Goal: Task Accomplishment & Management: Manage account settings

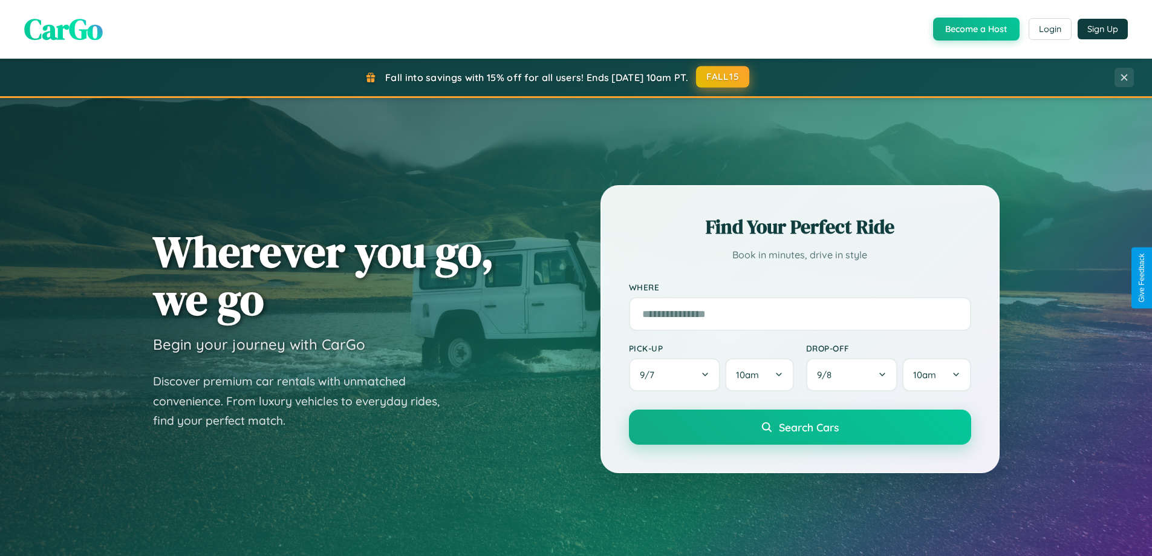
click at [723, 77] on button "FALL15" at bounding box center [722, 77] width 53 height 22
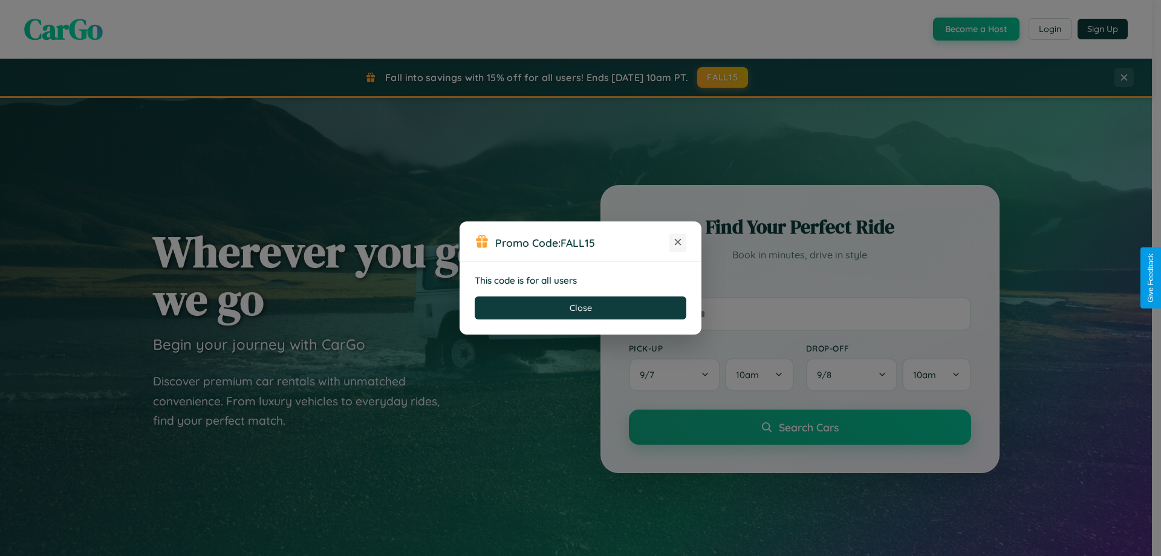
click at [678, 242] on icon at bounding box center [678, 242] width 12 height 12
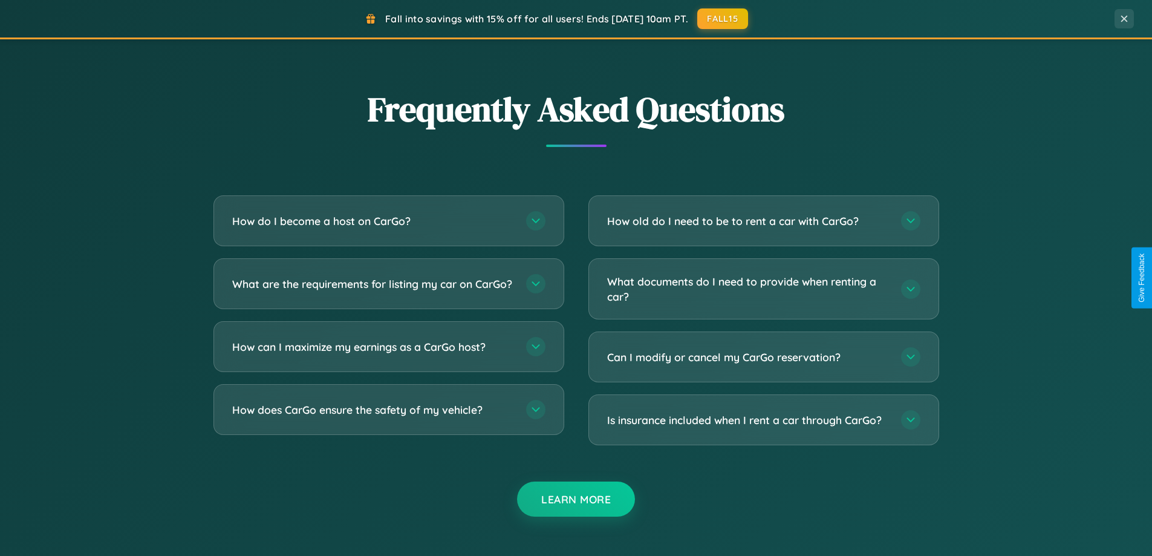
scroll to position [2326, 0]
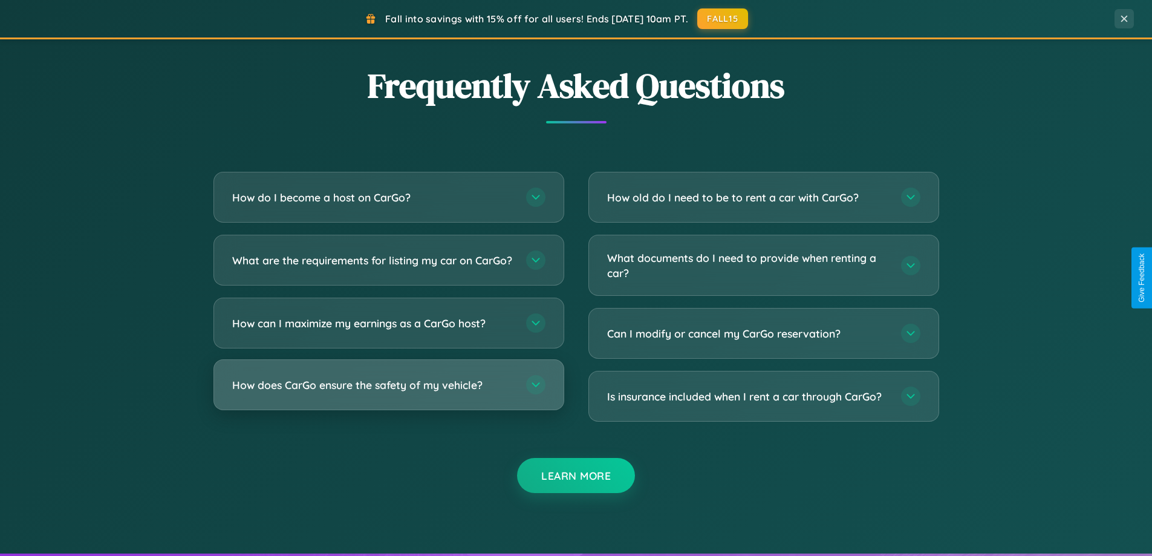
click at [388, 392] on h3 "How does CarGo ensure the safety of my vehicle?" at bounding box center [373, 384] width 282 height 15
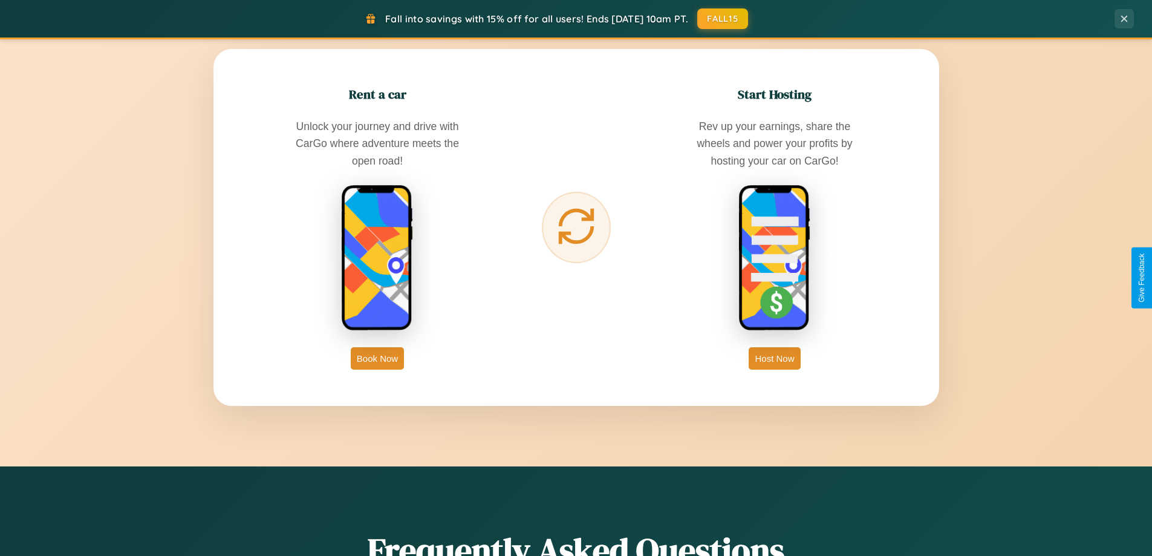
scroll to position [0, 0]
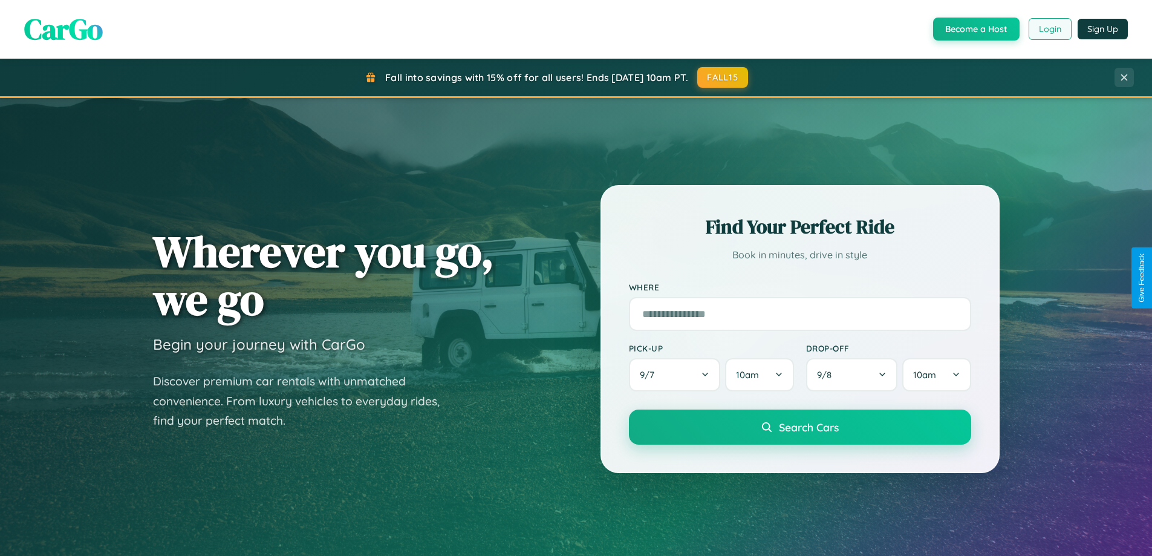
click at [1049, 29] on button "Login" at bounding box center [1049, 29] width 43 height 22
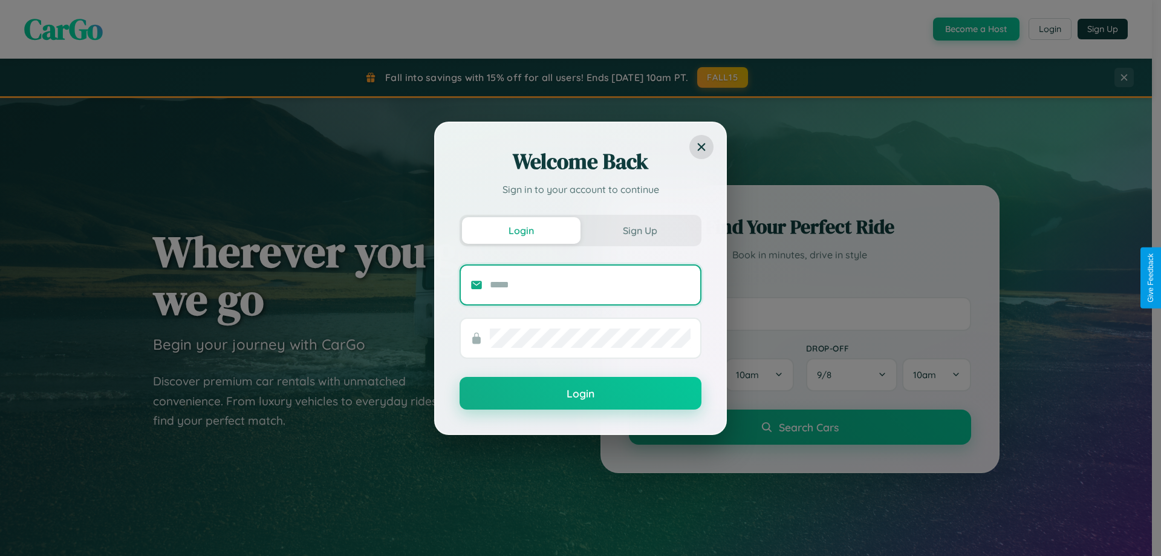
click at [590, 284] on input "text" at bounding box center [590, 284] width 201 height 19
type input "**********"
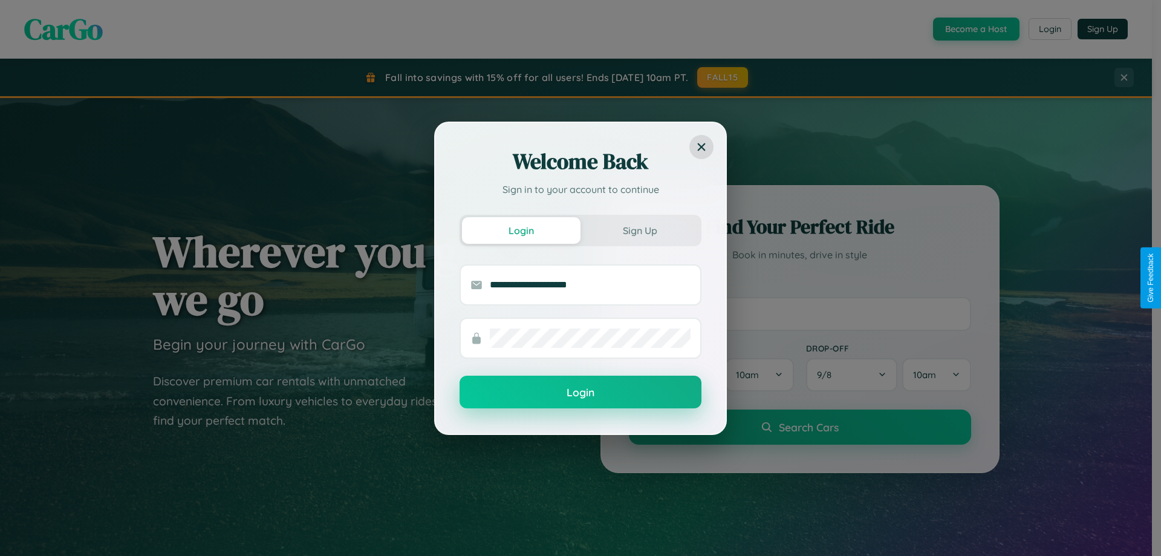
click at [580, 392] on button "Login" at bounding box center [580, 391] width 242 height 33
